Goal: Complete application form

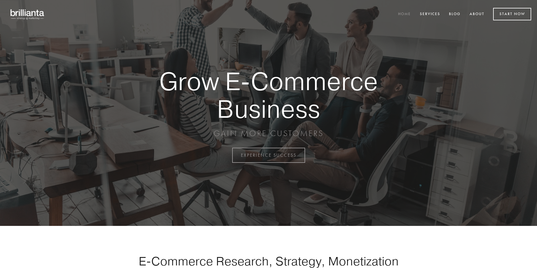
scroll to position [1522, 0]
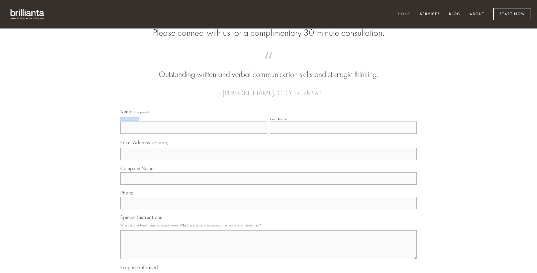
type input "[PERSON_NAME]"
click at [343, 134] on input "Last Name" at bounding box center [343, 127] width 147 height 12
type input "[PERSON_NAME]"
click at [268, 160] on input "Email Address (required)" at bounding box center [268, 154] width 296 height 12
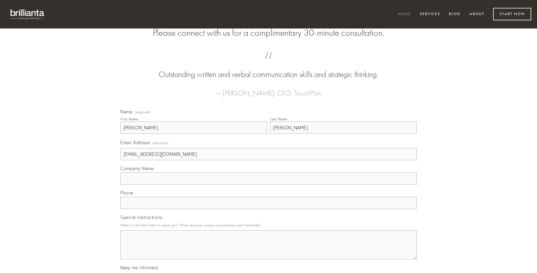
type input "[EMAIL_ADDRESS][DOMAIN_NAME]"
click at [268, 184] on input "Company Name" at bounding box center [268, 178] width 296 height 12
type input "adflicto"
click at [268, 209] on input "text" at bounding box center [268, 203] width 296 height 12
click at [268, 250] on textarea "Special Instructions" at bounding box center [268, 244] width 296 height 29
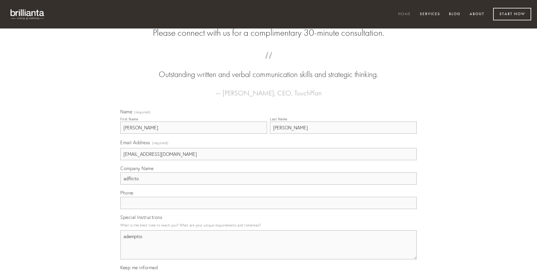
type textarea "ademptio"
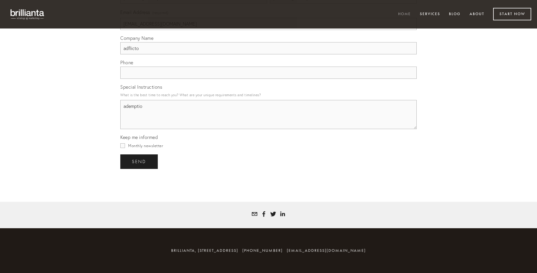
click at [139, 161] on span "send" at bounding box center [139, 161] width 14 height 5
